Goal: Information Seeking & Learning: Learn about a topic

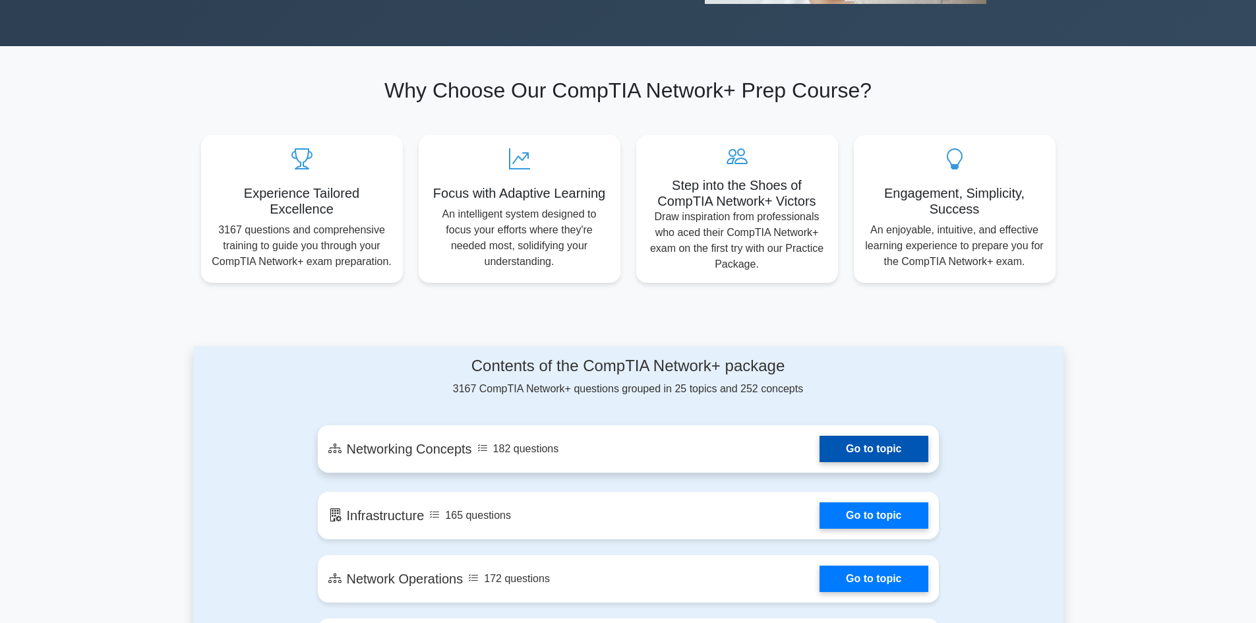
scroll to position [330, 0]
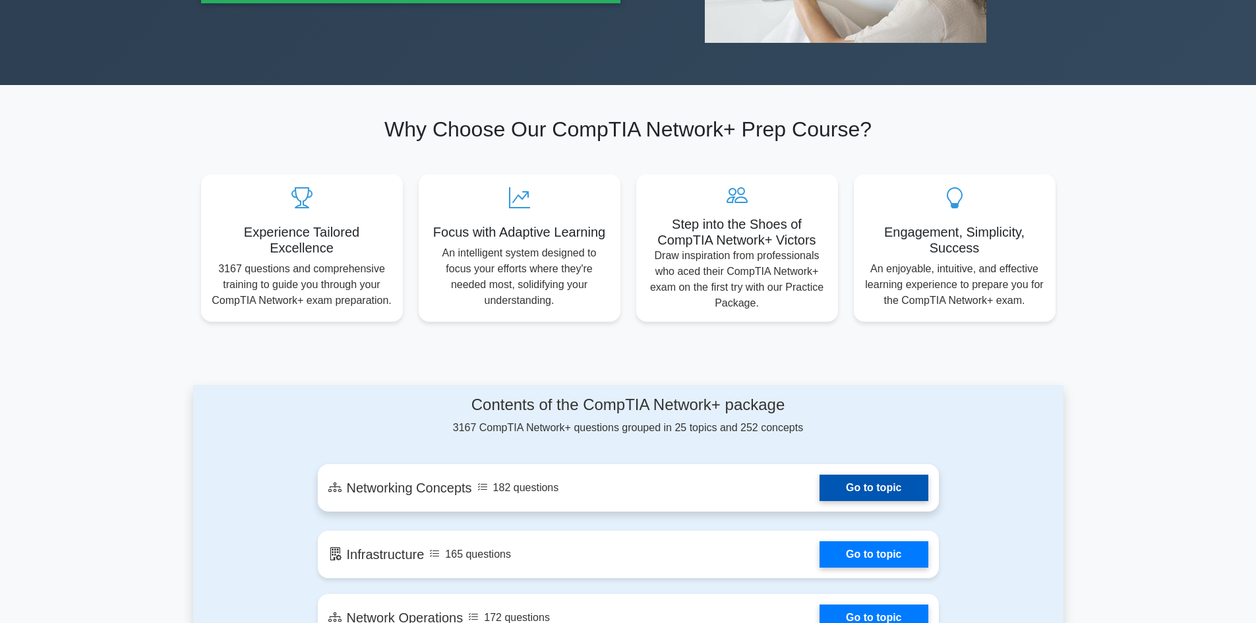
click at [820, 487] on link "Go to topic" at bounding box center [874, 488] width 108 height 26
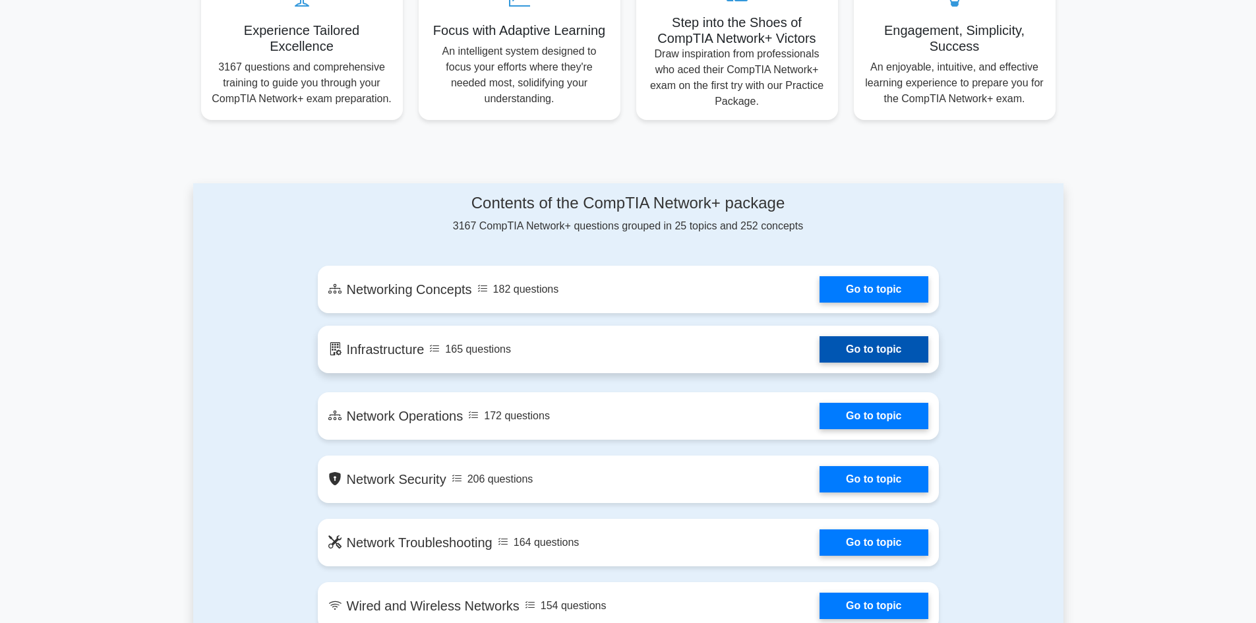
scroll to position [527, 0]
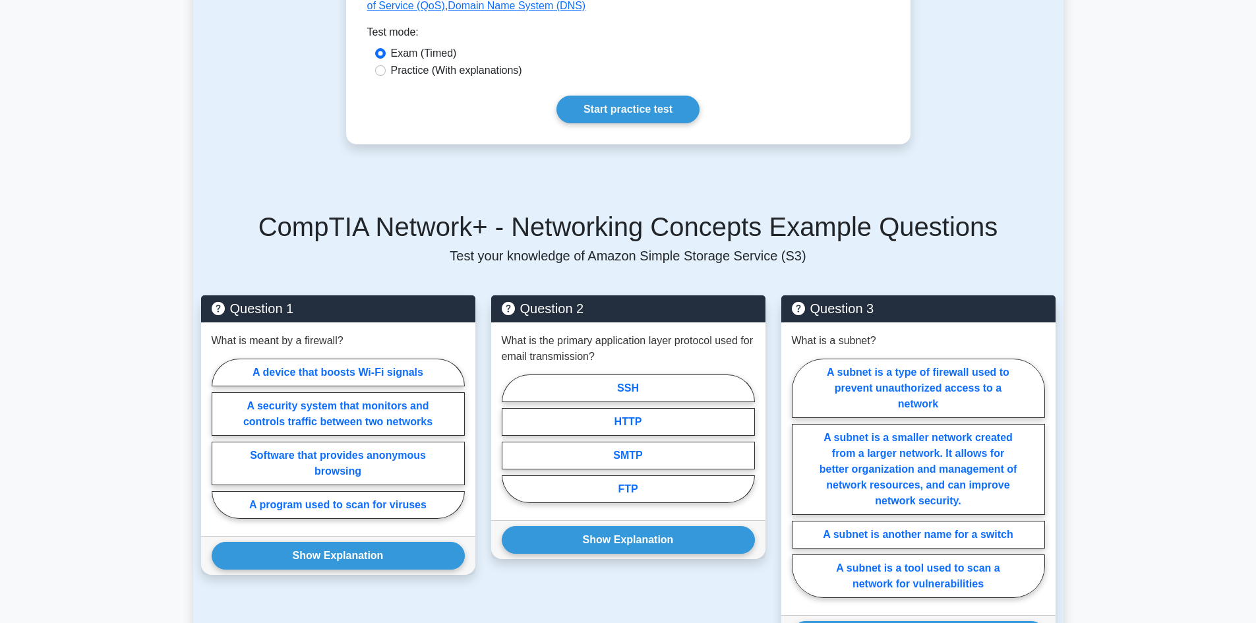
scroll to position [659, 0]
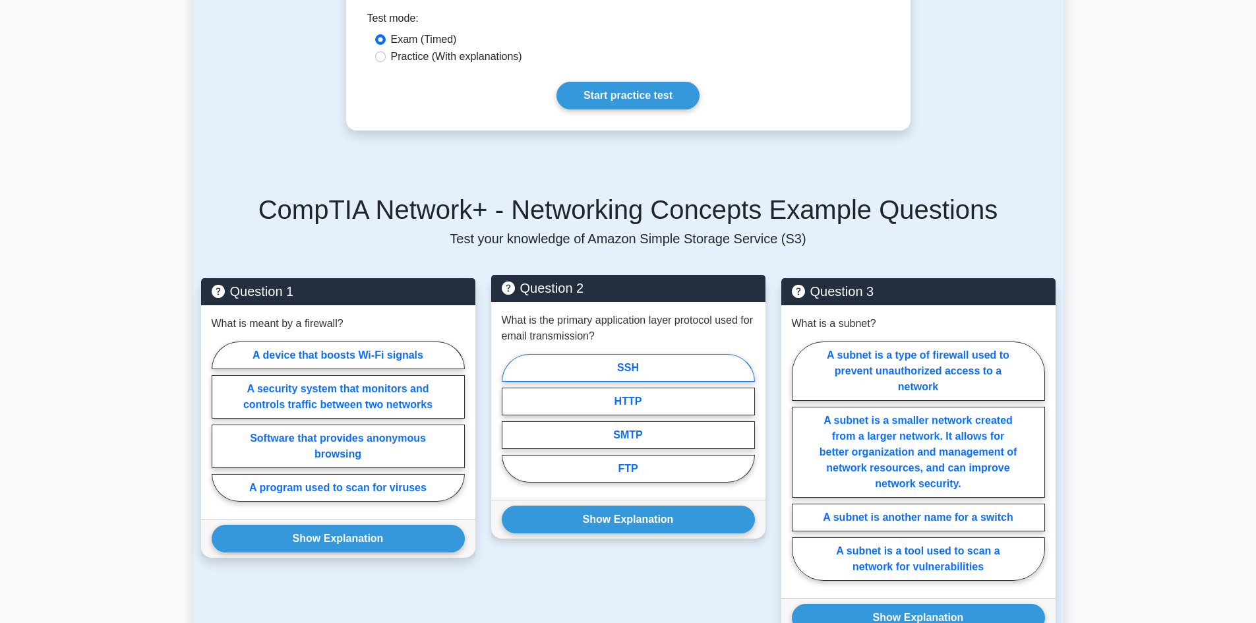
click at [591, 354] on label "SSH" at bounding box center [628, 368] width 253 height 28
click at [510, 418] on input "SSH" at bounding box center [506, 422] width 9 height 9
radio input "true"
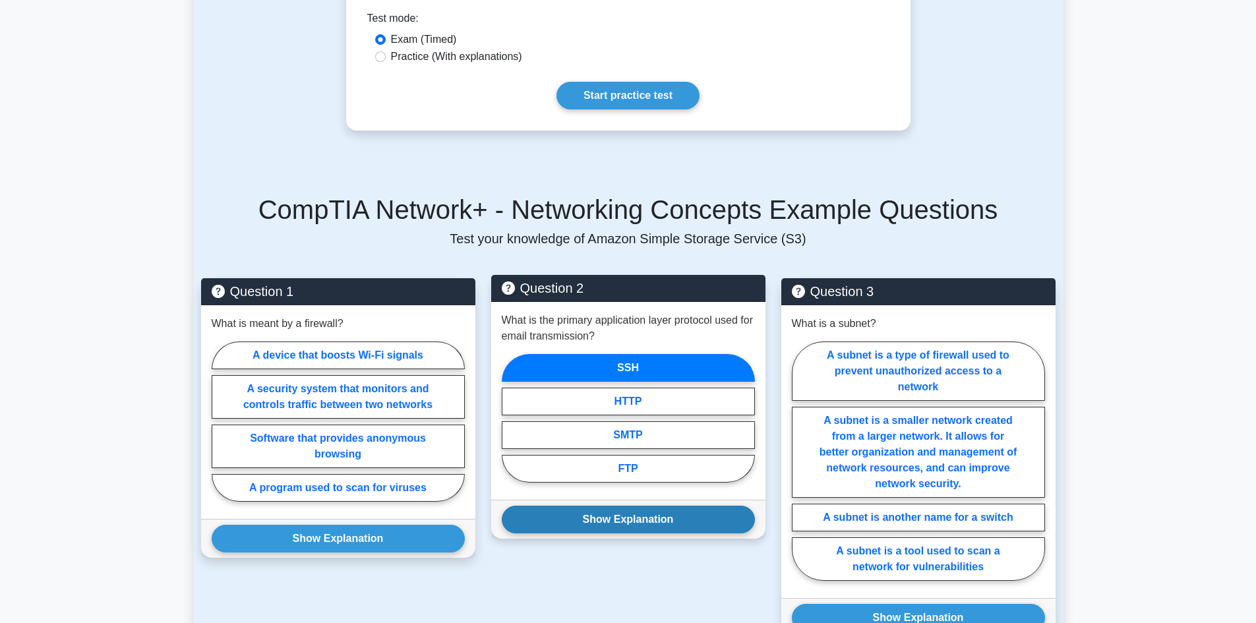
click at [610, 510] on button "Show Explanation" at bounding box center [628, 520] width 253 height 28
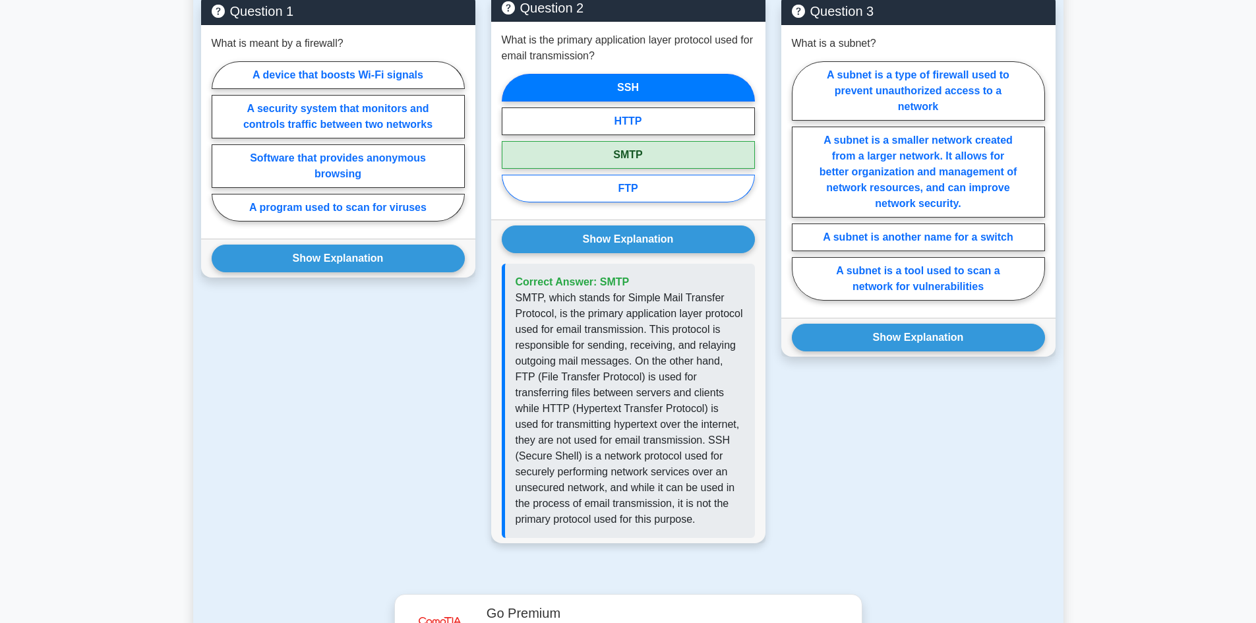
scroll to position [989, 0]
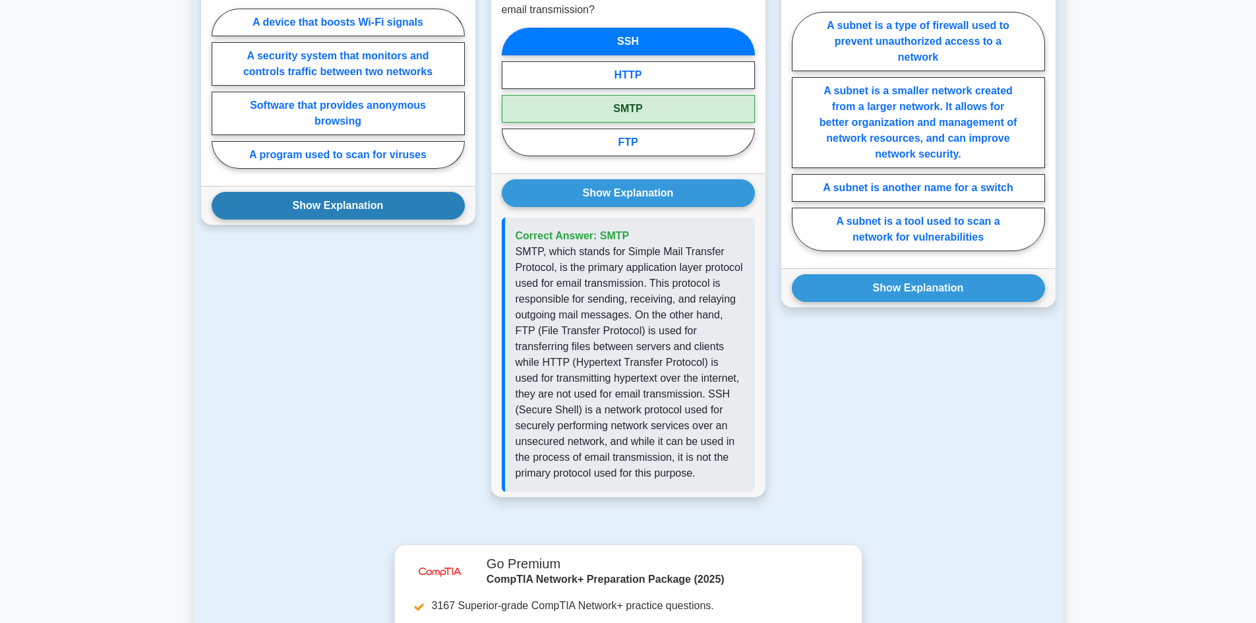
click at [359, 193] on button "Show Explanation" at bounding box center [338, 206] width 253 height 28
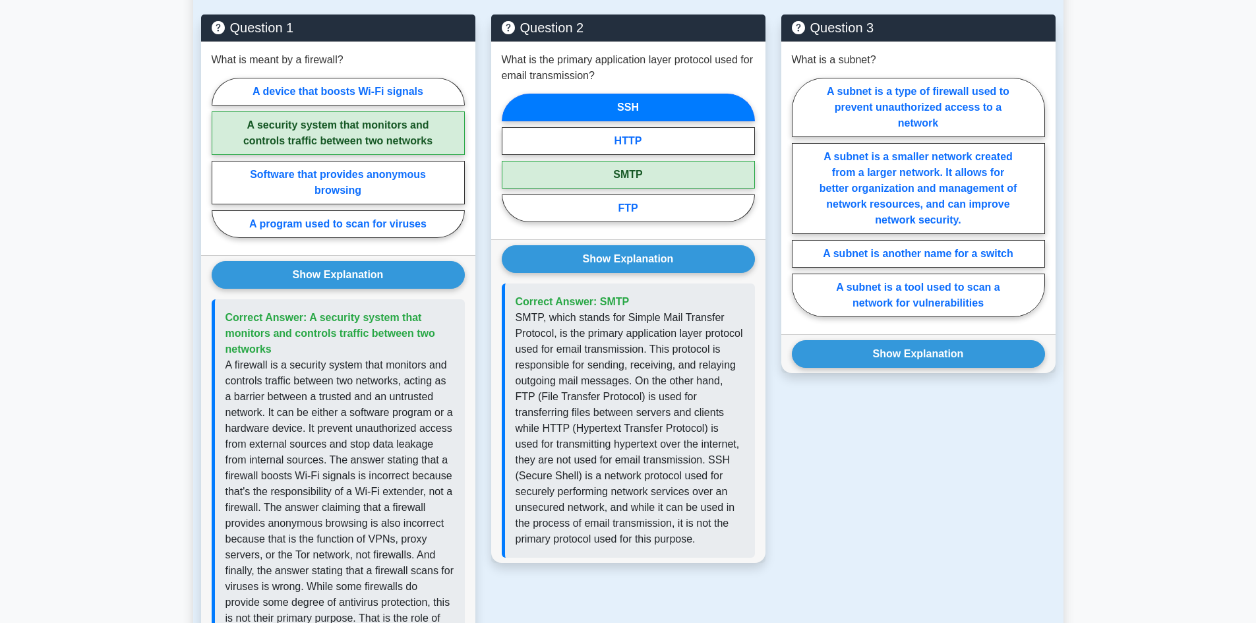
scroll to position [857, 0]
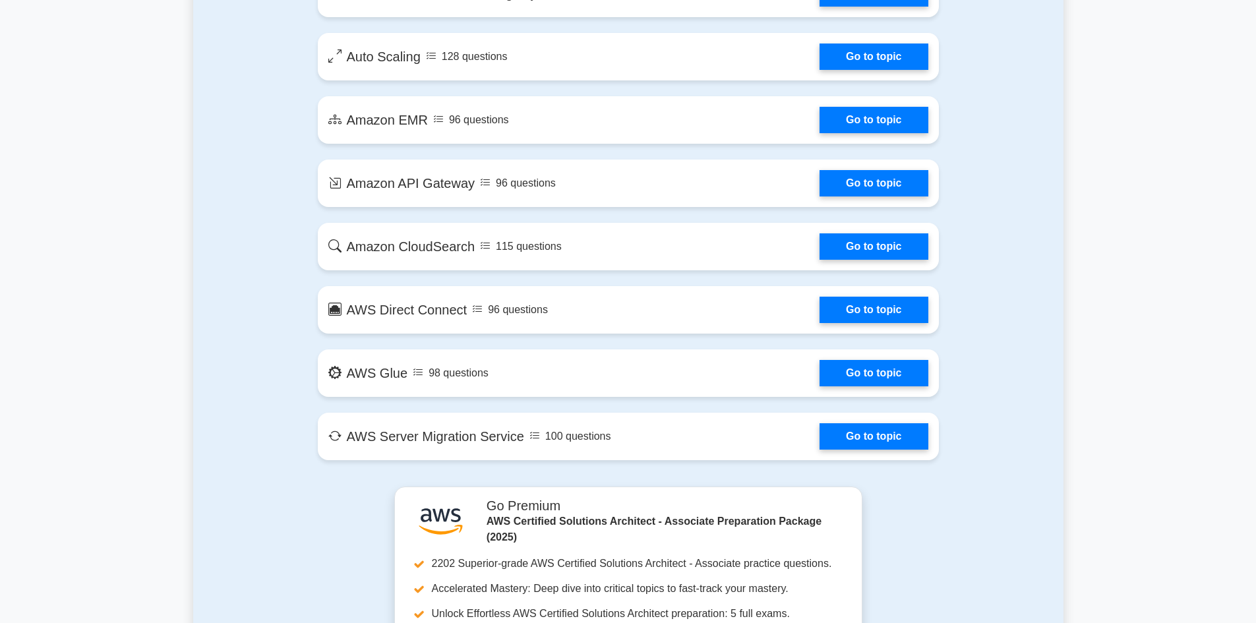
scroll to position [2110, 0]
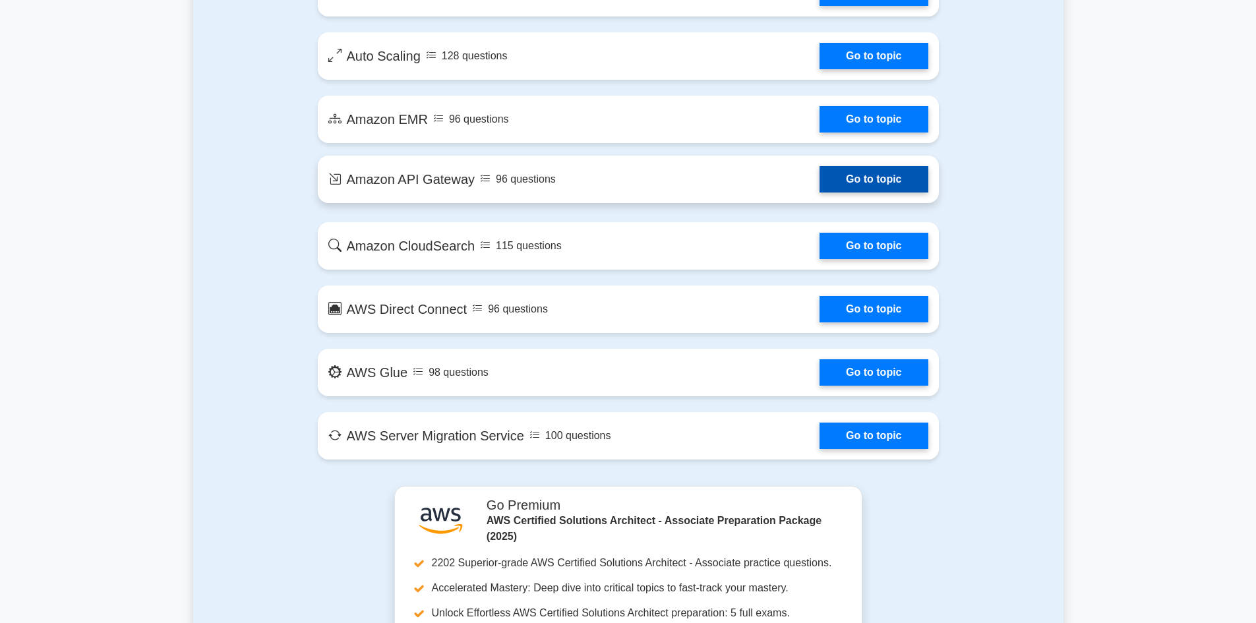
click at [843, 177] on link "Go to topic" at bounding box center [874, 179] width 108 height 26
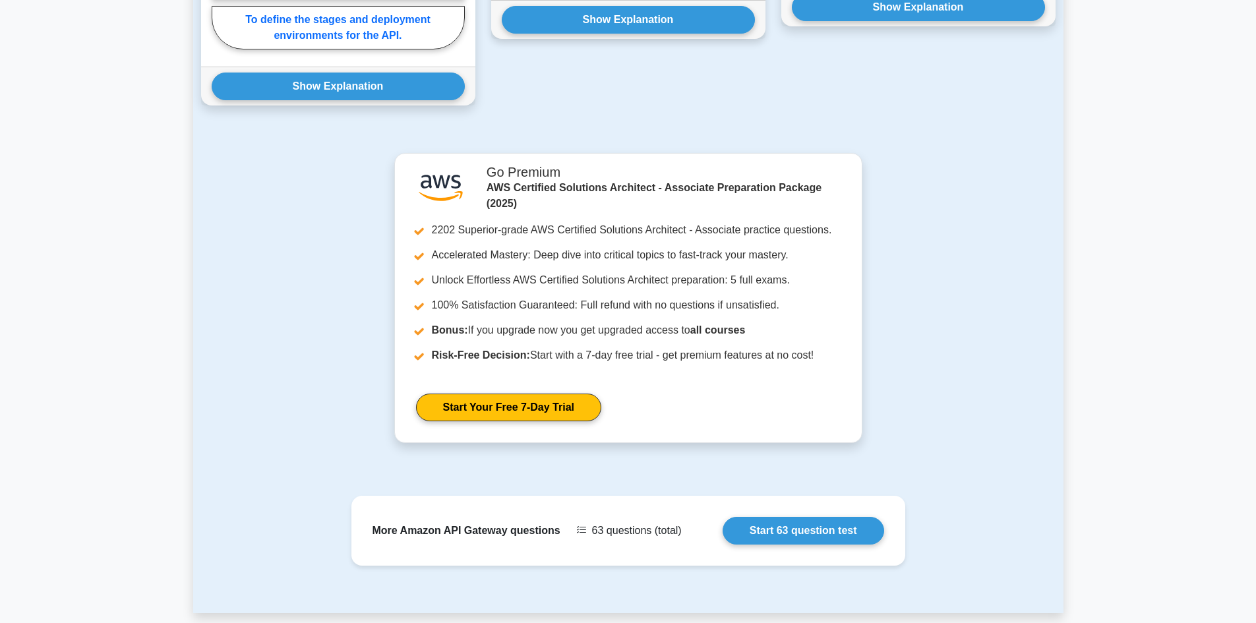
scroll to position [1319, 0]
